Goal: Transaction & Acquisition: Purchase product/service

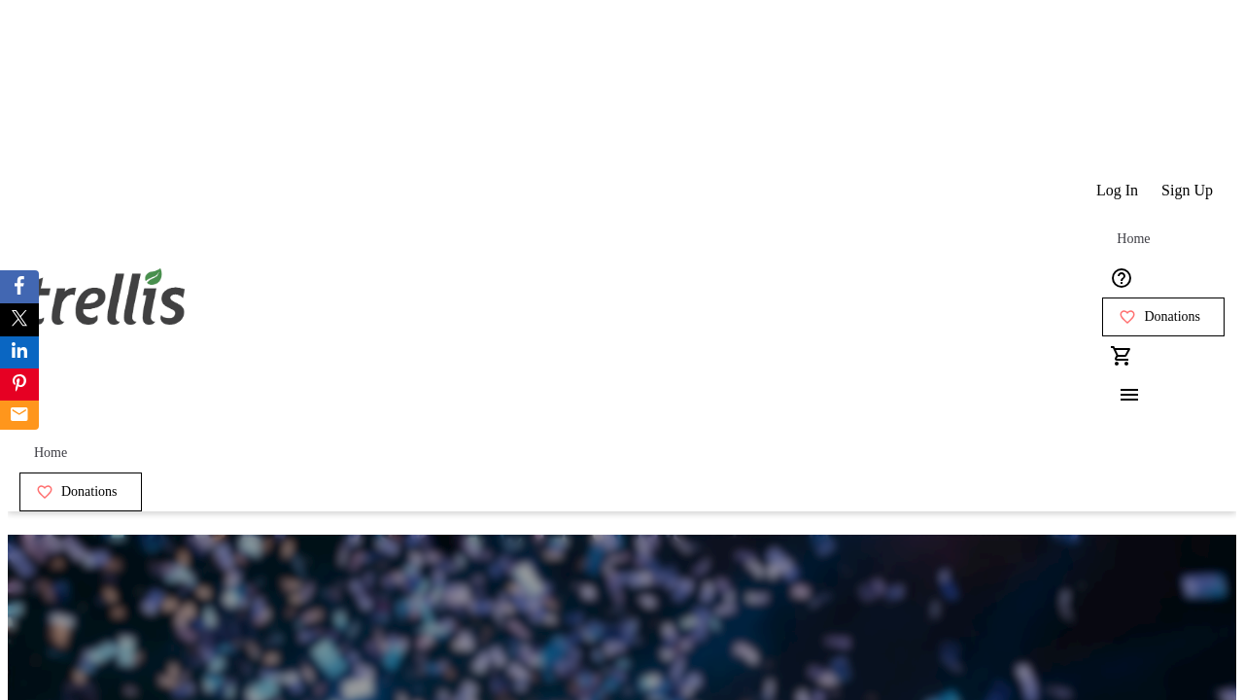
click at [1188, 182] on span "Sign Up" at bounding box center [1186, 190] width 51 height 17
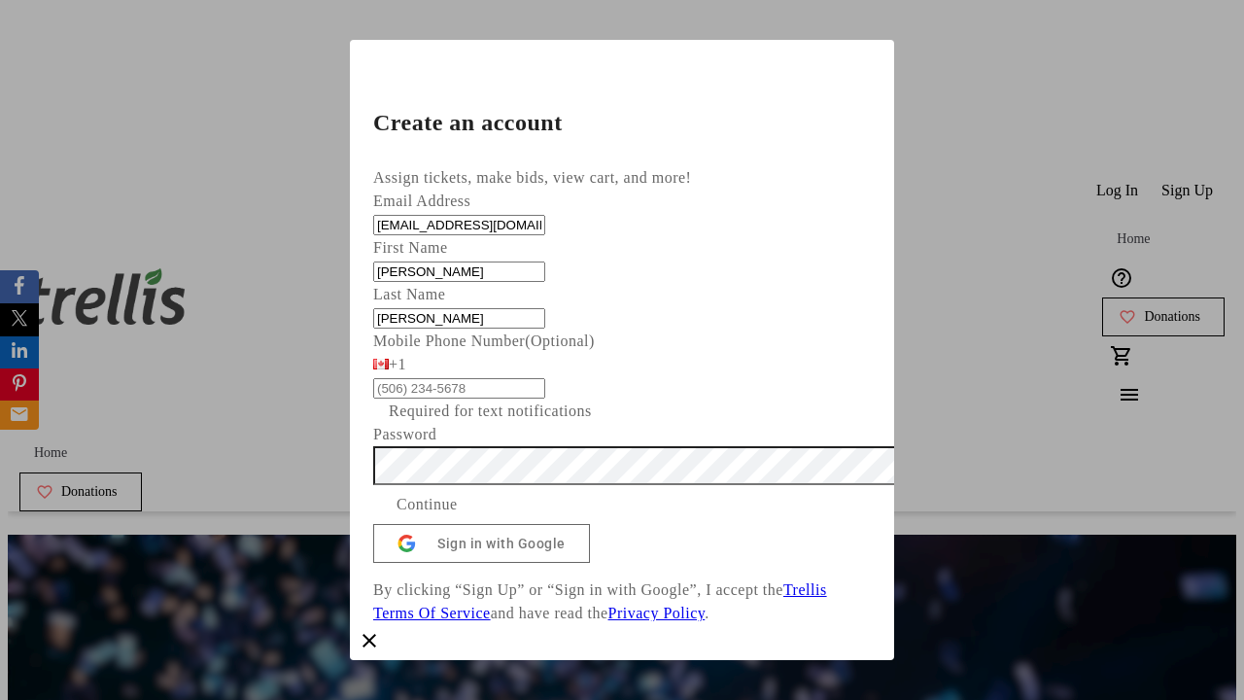
type input "[PERSON_NAME]"
click at [458, 516] on span "Continue" at bounding box center [426, 504] width 61 height 23
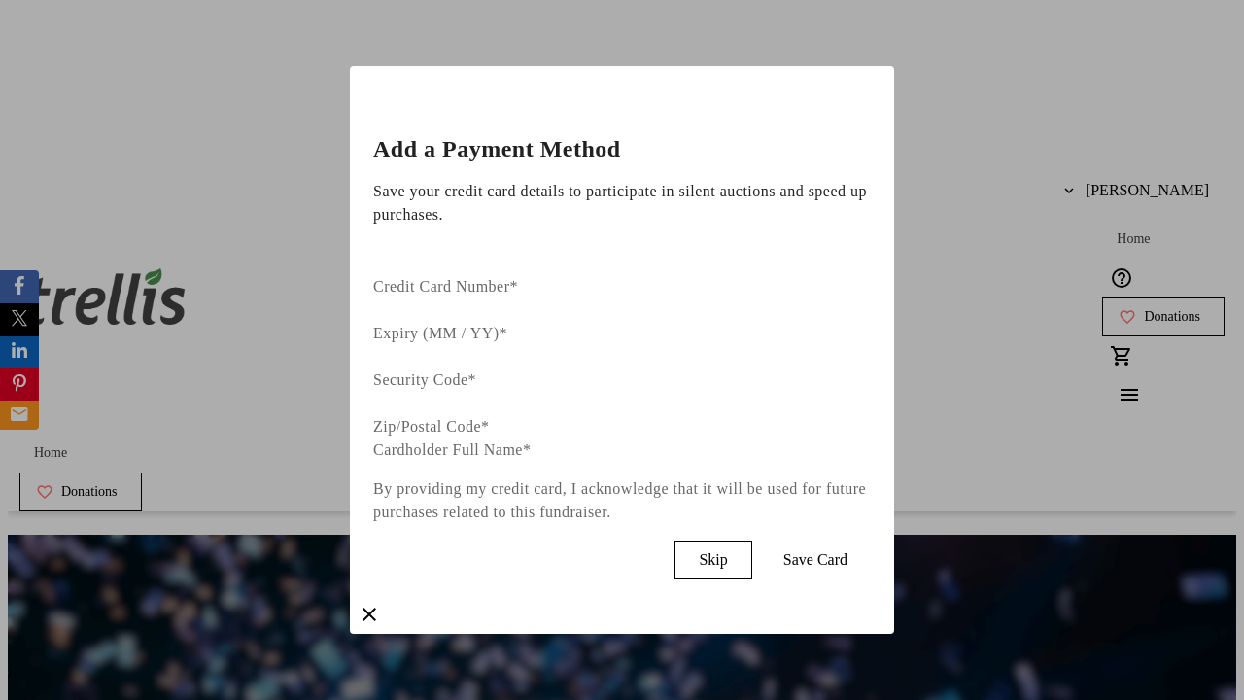
click at [727, 551] on span "Skip" at bounding box center [713, 559] width 28 height 17
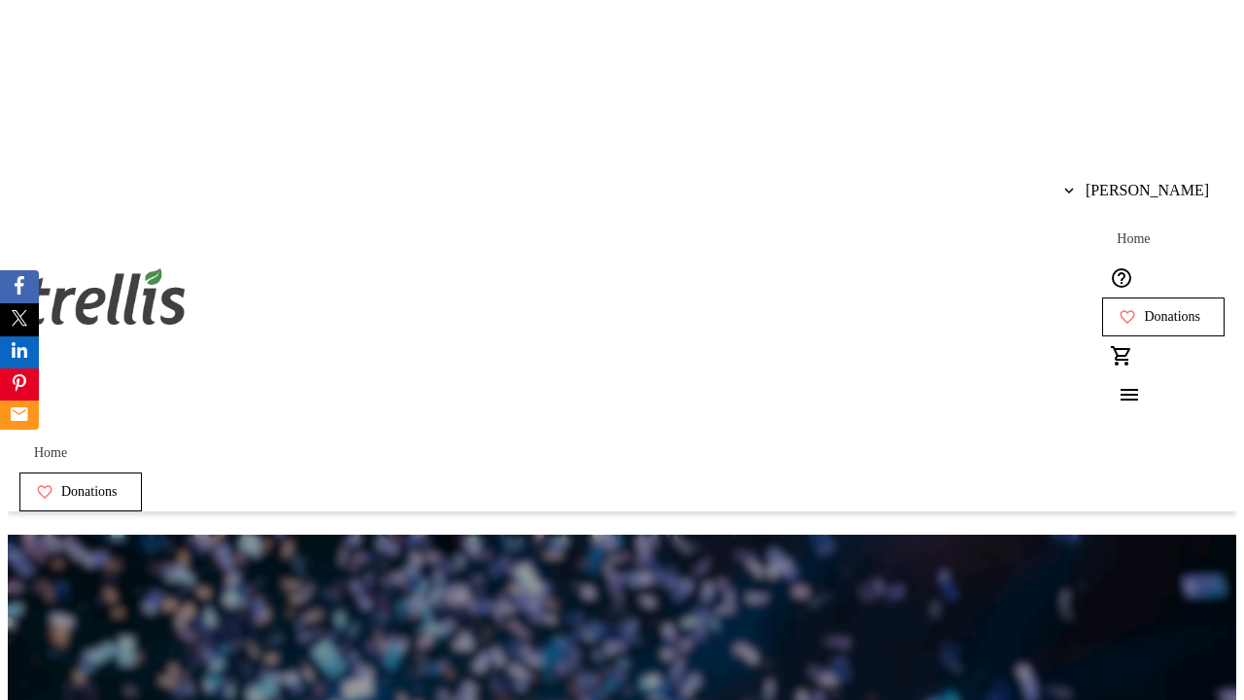
click at [1144, 309] on span "Donations" at bounding box center [1172, 317] width 56 height 16
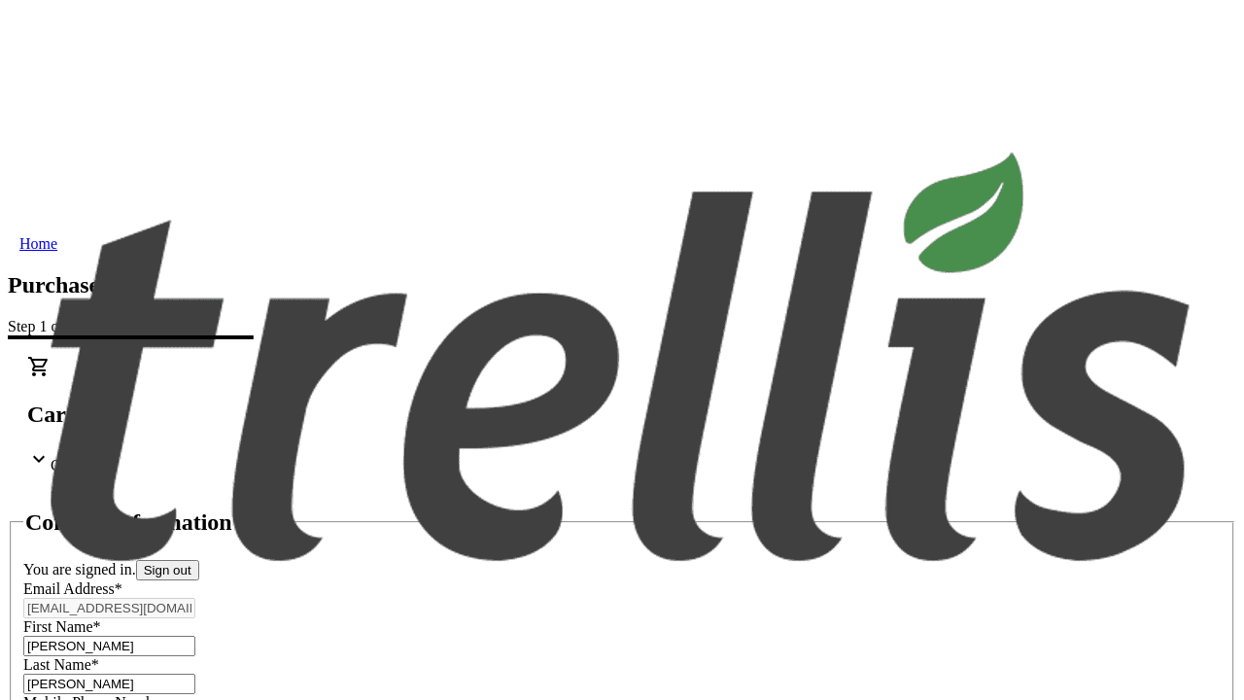
select select "CA"
type input "[STREET_ADDRESS][PERSON_NAME]"
type input "Kelowna"
select select "BC"
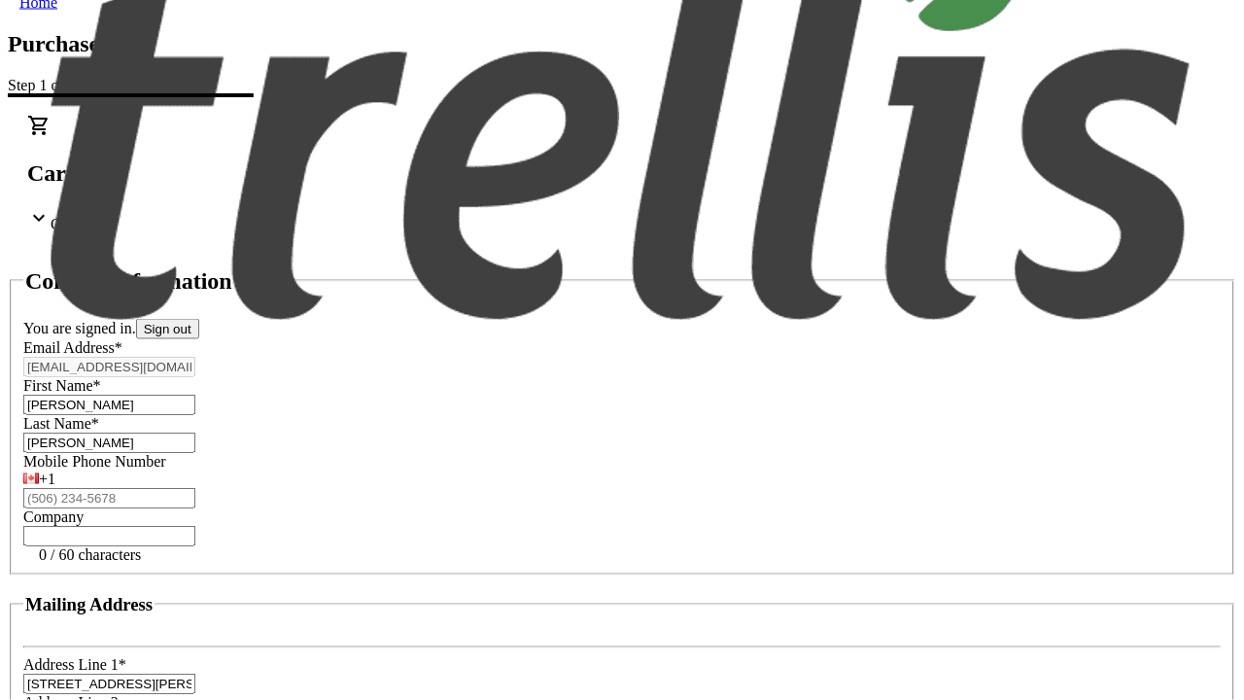
type input "Kelowna"
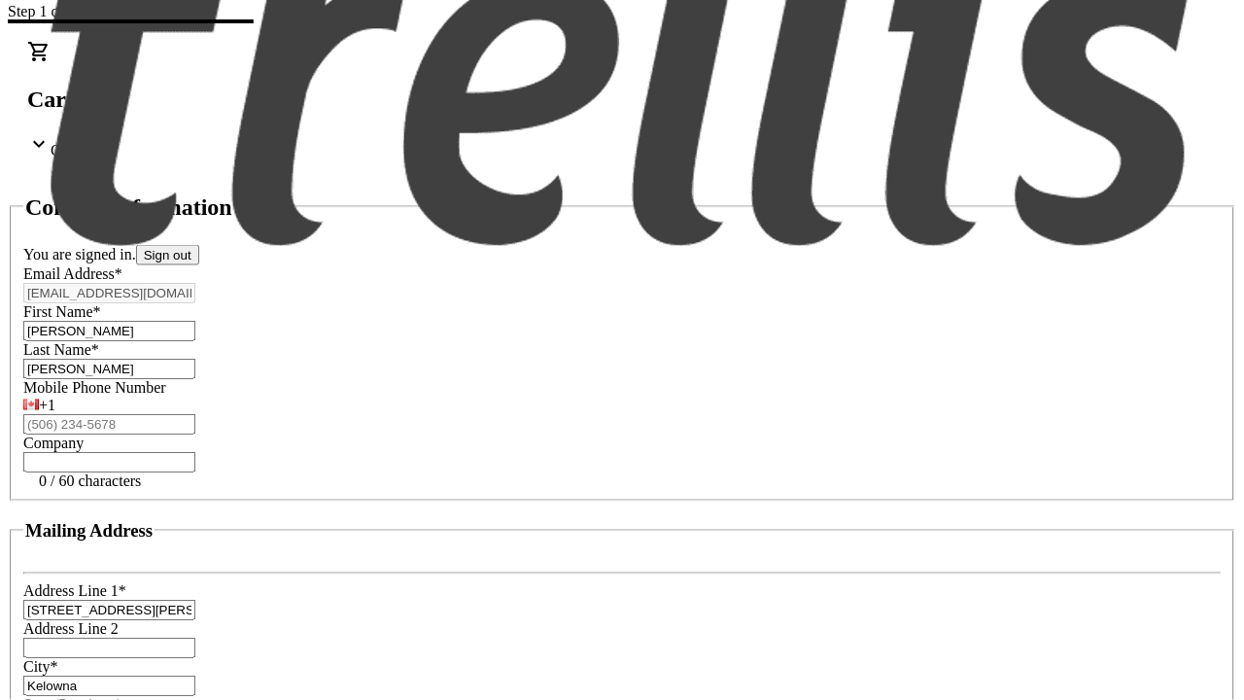
type input "V1Y 0C2"
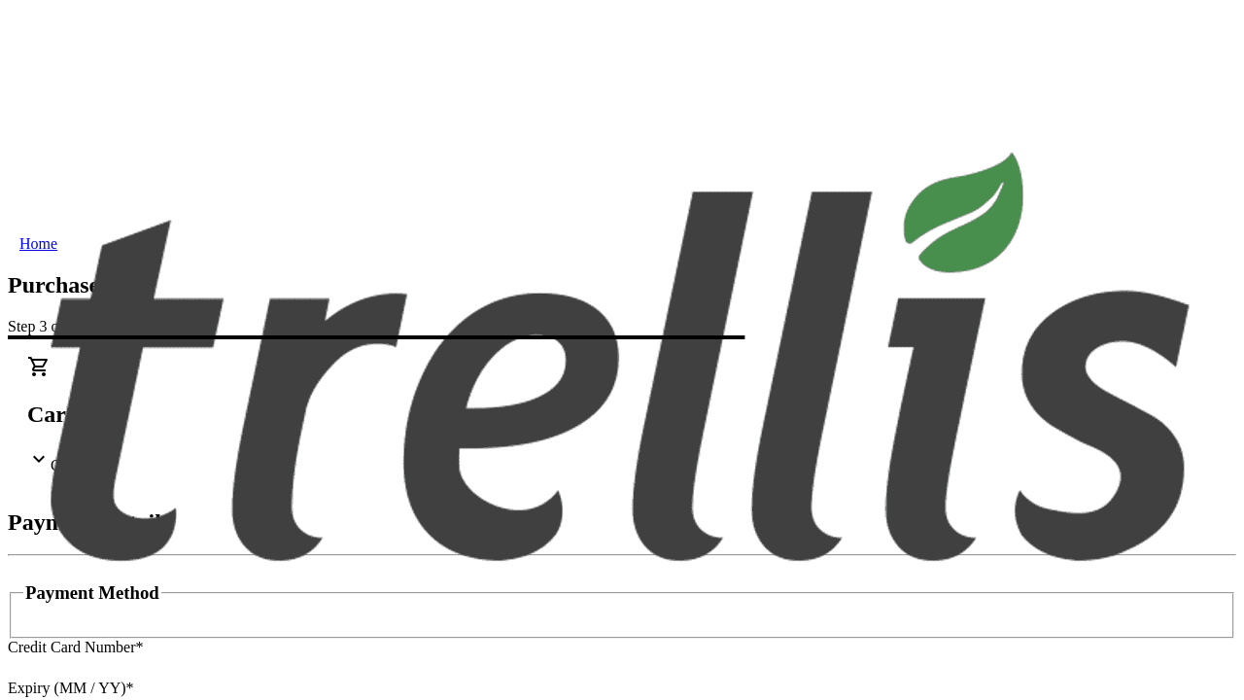
type input "V1Y 0C2"
